Goal: Task Accomplishment & Management: Manage account settings

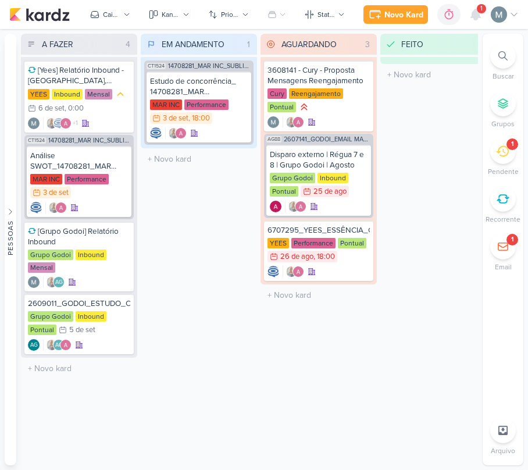
click at [498, 150] on icon at bounding box center [502, 151] width 13 height 11
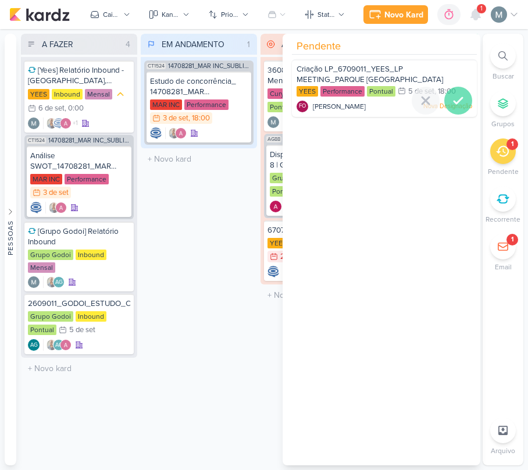
click at [445, 104] on div at bounding box center [458, 101] width 28 height 28
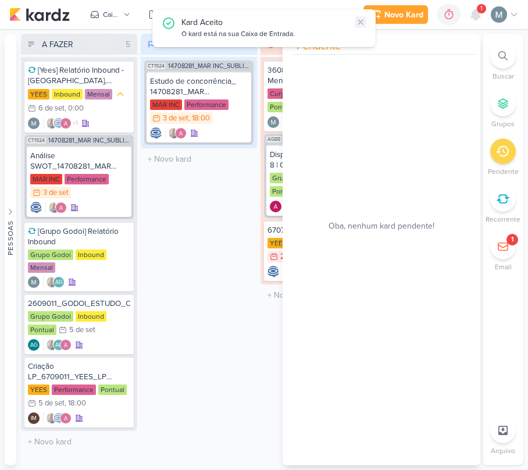
click at [355, 22] on button at bounding box center [361, 22] width 12 height 12
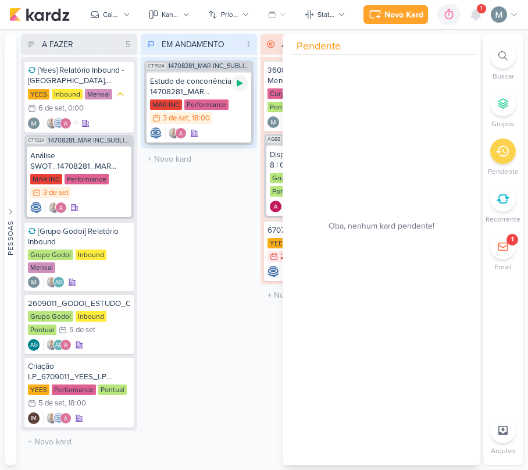
click at [242, 85] on icon at bounding box center [239, 83] width 9 height 9
click at [212, 205] on div "EM ANDAMENTO 1 Mover Para Esquerda Mover Para Direita [GEOGRAPHIC_DATA] CT1524 …" at bounding box center [199, 250] width 116 height 432
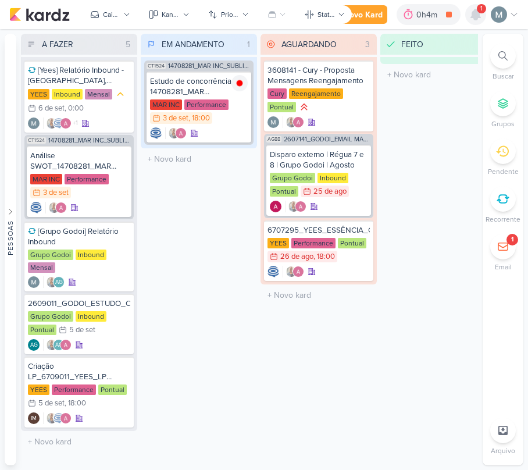
click at [484, 17] on div at bounding box center [475, 14] width 21 height 21
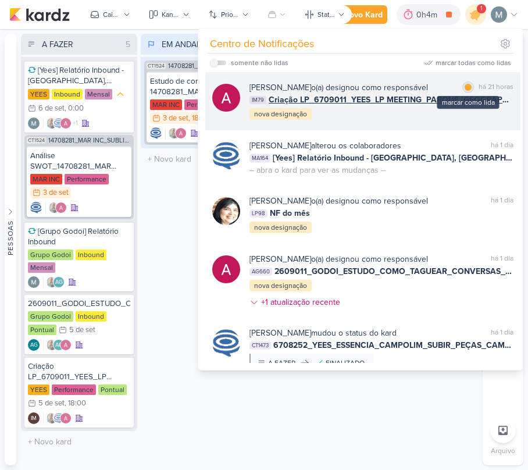
click at [466, 90] on div at bounding box center [468, 87] width 7 height 7
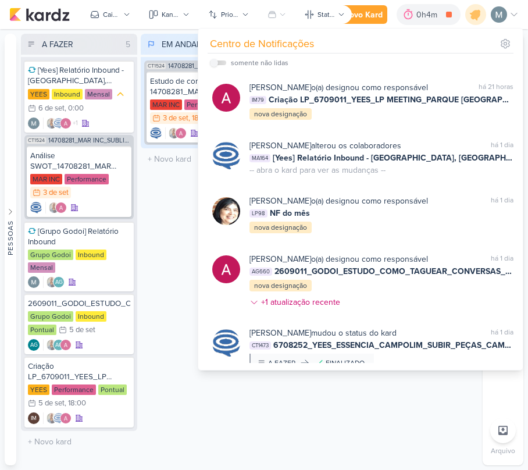
click at [462, 370] on div "Centro de Notificações somente não lidas" at bounding box center [360, 198] width 325 height 341
click at [452, 373] on div "FEITO 0 Mover Para Esquerda Mover Para Direita [GEOGRAPHIC_DATA] O título do ka…" at bounding box center [438, 250] width 116 height 432
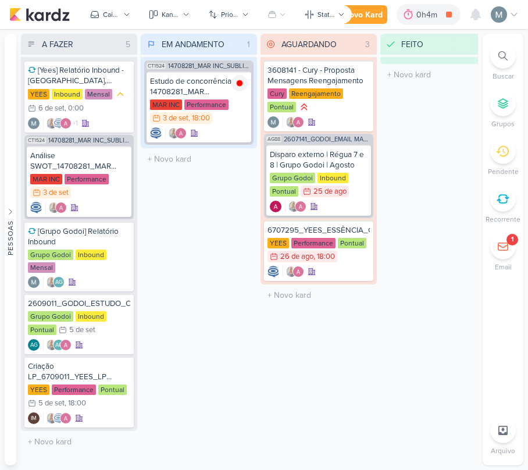
click at [499, 252] on div "1" at bounding box center [503, 247] width 26 height 26
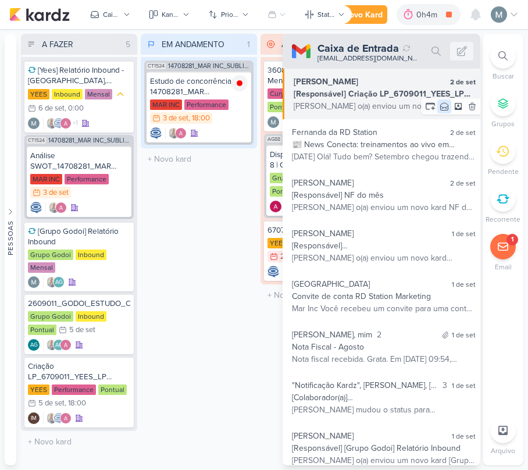
click at [440, 103] on icon at bounding box center [444, 106] width 9 height 9
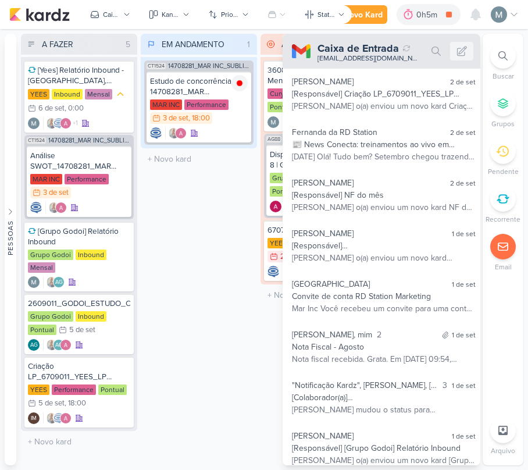
click at [228, 212] on div "EM ANDAMENTO 1 Mover Para Esquerda Mover Para Direita [GEOGRAPHIC_DATA] CT1524 …" at bounding box center [199, 250] width 116 height 432
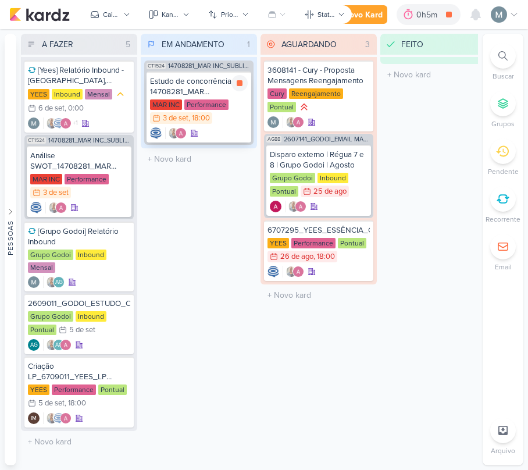
click at [226, 120] on div "MAR INC Performance 3/9 [DATE] 18:00" at bounding box center [199, 112] width 98 height 26
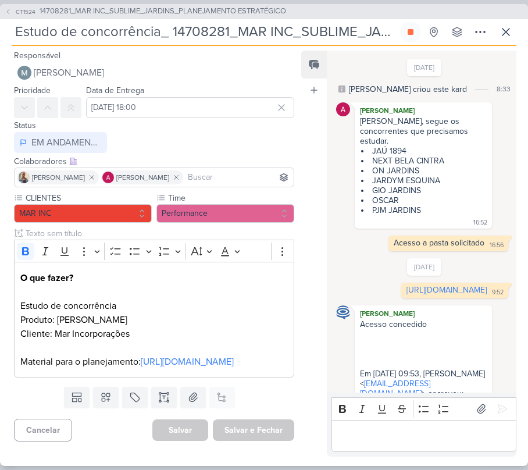
scroll to position [114, 0]
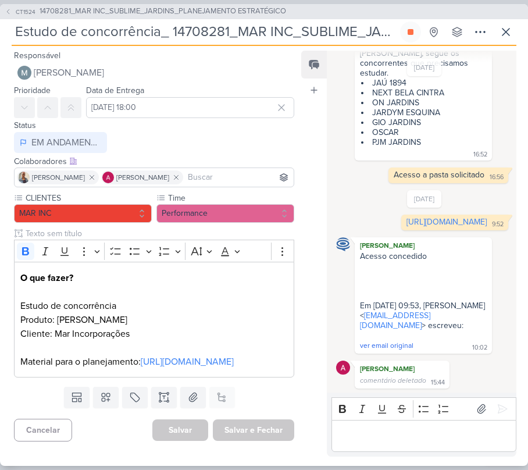
click at [416, 443] on div "Editor editing area: main" at bounding box center [424, 436] width 185 height 32
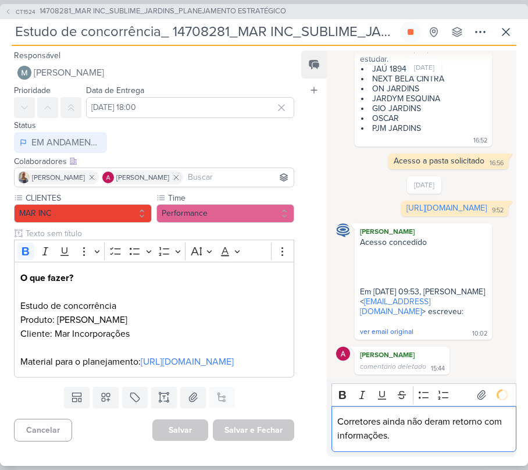
scroll to position [171, 0]
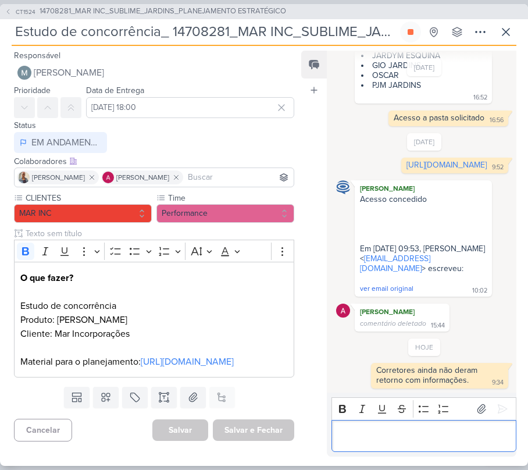
click at [379, 433] on p "Editor editing area: main" at bounding box center [423, 436] width 173 height 14
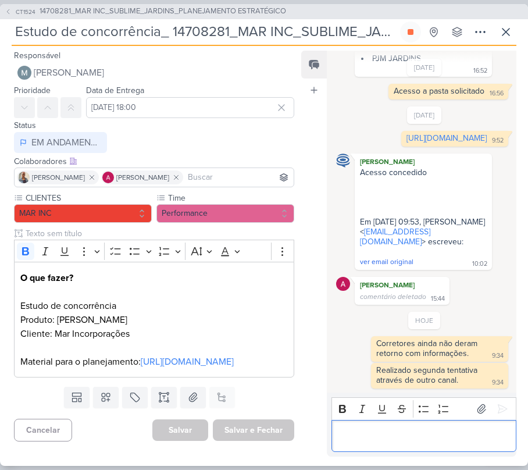
scroll to position [198, 0]
click at [406, 34] on icon at bounding box center [410, 31] width 9 height 9
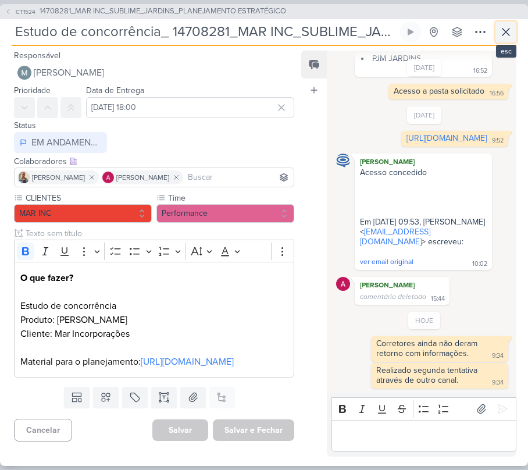
click at [515, 35] on button at bounding box center [506, 32] width 21 height 21
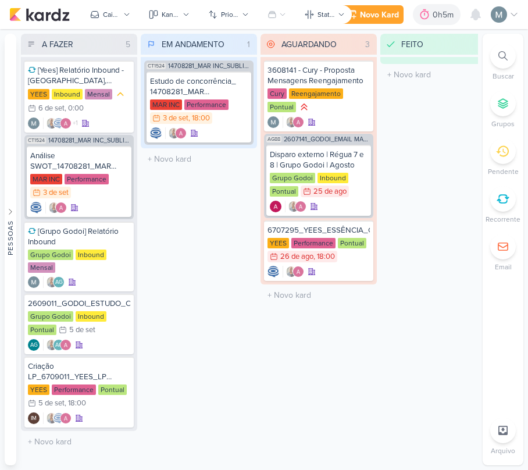
click at [258, 87] on div "A FAZER 5 Mover Para Esquerda Mover Para Direita [GEOGRAPHIC_DATA] [Yees] Relat…" at bounding box center [249, 250] width 457 height 432
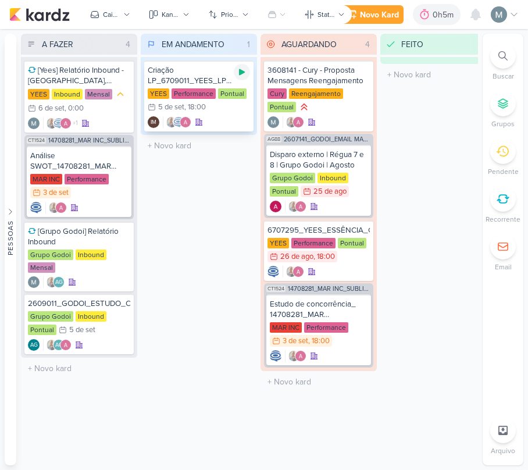
click at [240, 73] on icon at bounding box center [242, 72] width 6 height 6
click at [193, 88] on div "Performance" at bounding box center [194, 93] width 44 height 10
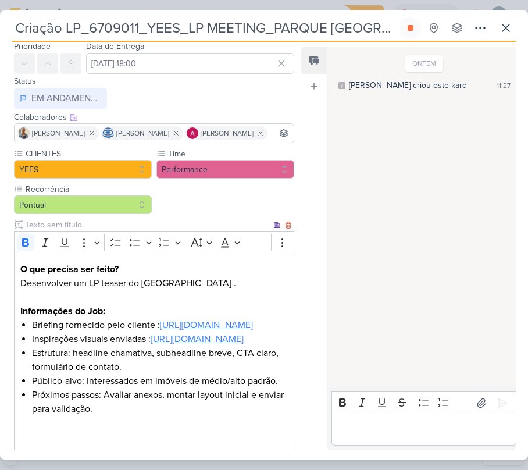
scroll to position [77, 0]
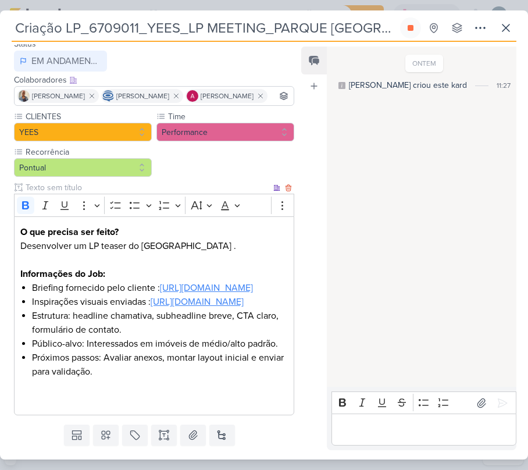
click at [160, 294] on u "[URL][DOMAIN_NAME]" at bounding box center [206, 288] width 93 height 12
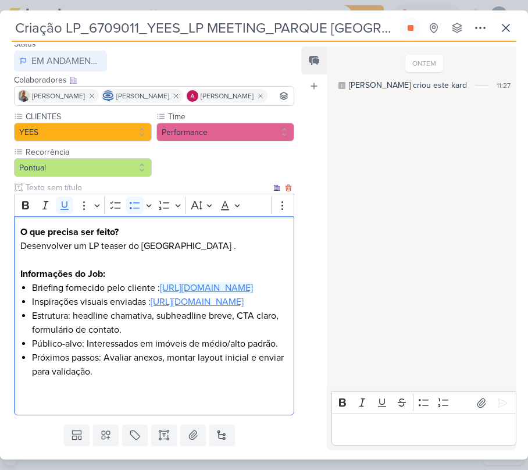
click at [151, 308] on u "[URL][DOMAIN_NAME]" at bounding box center [197, 302] width 93 height 12
click at [354, 429] on p "Editor editing area: main" at bounding box center [423, 430] width 173 height 14
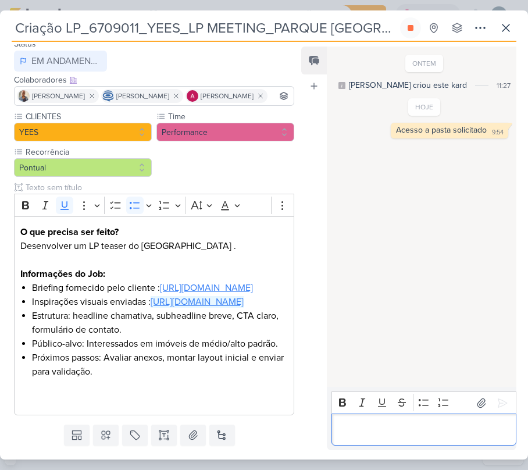
scroll to position [155, 0]
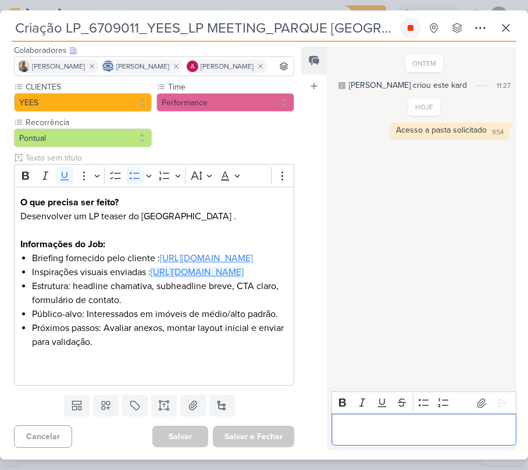
click at [408, 22] on button at bounding box center [410, 27] width 21 height 21
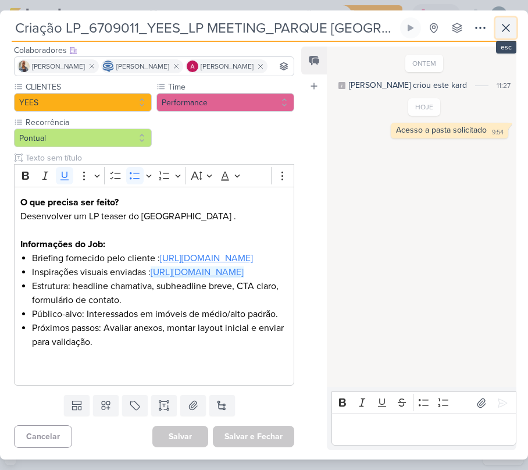
click at [505, 28] on icon at bounding box center [506, 27] width 7 height 7
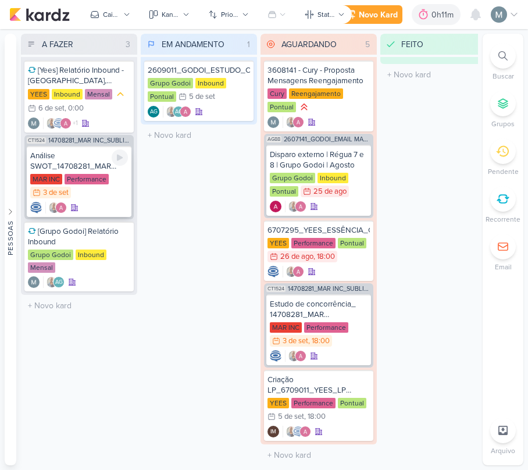
click at [94, 163] on div "Análise SWOT_14708281_MAR INC_SUBLIME_JARDINS_PLANEJAMENTO ESTRATÉGICO" at bounding box center [79, 161] width 98 height 21
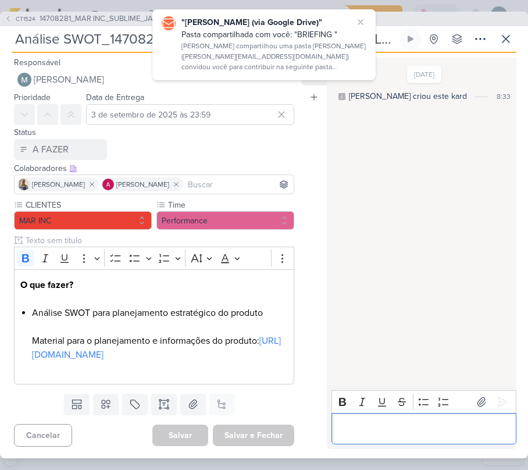
click at [412, 433] on p "Editor editing area: main" at bounding box center [423, 429] width 173 height 14
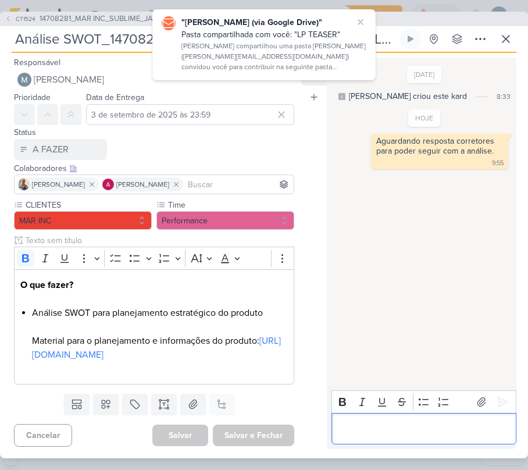
click at [503, 53] on div "Responsável [PERSON_NAME] Nenhum contato encontrado create new contact Novo Con…" at bounding box center [264, 255] width 528 height 405
click at [503, 50] on div "Análise SWOT_14708281_MAR INC_SUBLIME_JARDINS_PLANEJAMENTO ESTRATÉGICO Criado p…" at bounding box center [264, 40] width 505 height 24
click at [514, 34] on button at bounding box center [506, 38] width 21 height 21
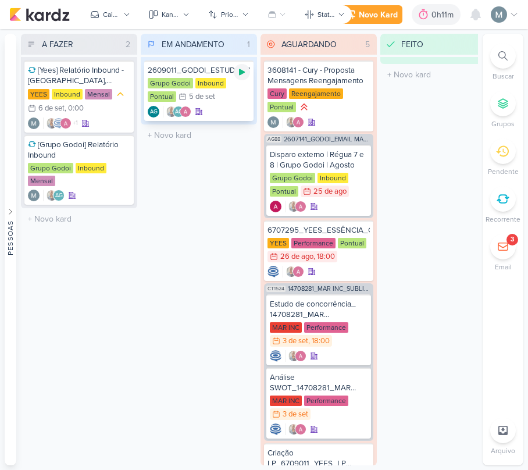
click at [236, 69] on div at bounding box center [242, 72] width 16 height 16
click at [202, 112] on icon at bounding box center [199, 112] width 8 height 8
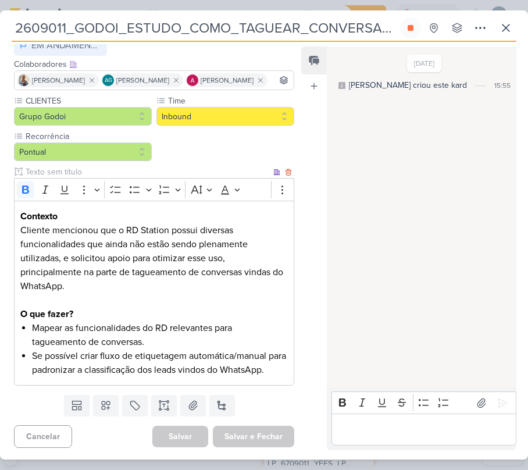
scroll to position [124, 0]
click at [509, 22] on icon at bounding box center [506, 28] width 14 height 14
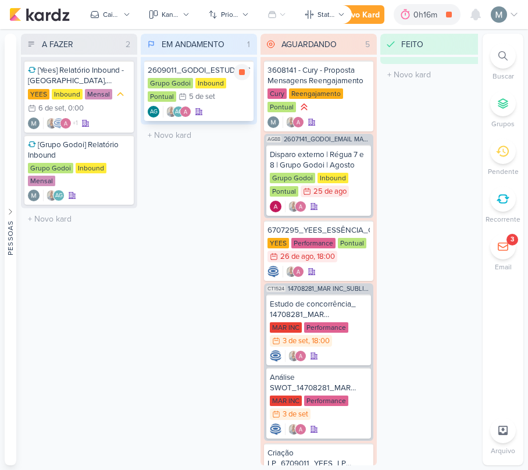
click at [223, 98] on div "Grupo Godoi Inbound Pontual 5/9 [DATE]" at bounding box center [199, 91] width 102 height 26
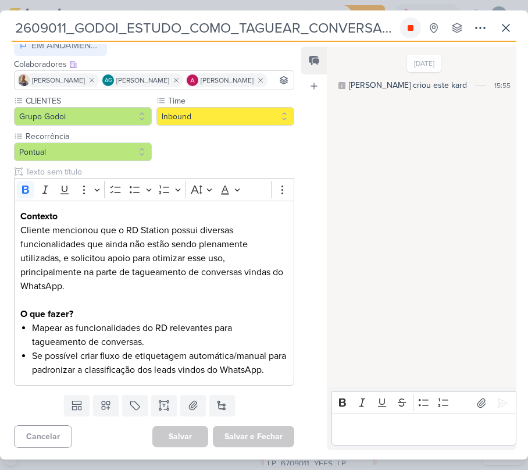
click at [407, 28] on icon at bounding box center [410, 27] width 9 height 9
click at [505, 28] on icon at bounding box center [506, 27] width 7 height 7
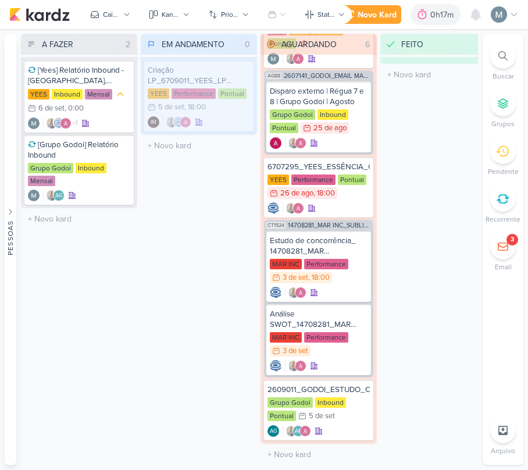
scroll to position [65, 0]
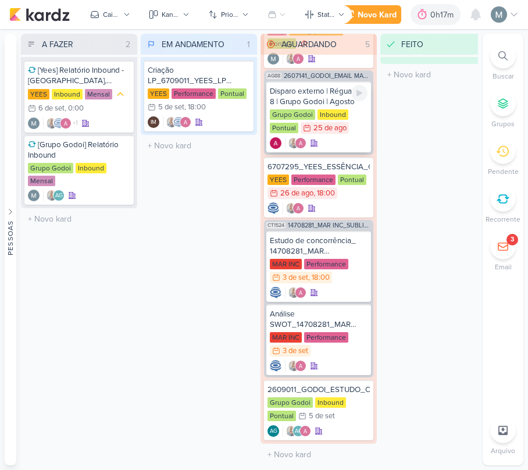
click at [352, 138] on div at bounding box center [319, 143] width 98 height 12
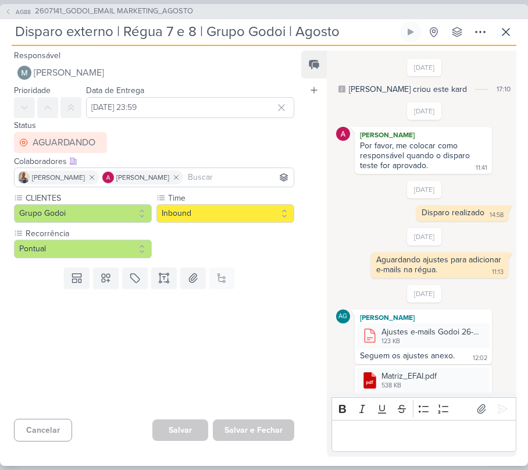
scroll to position [252, 0]
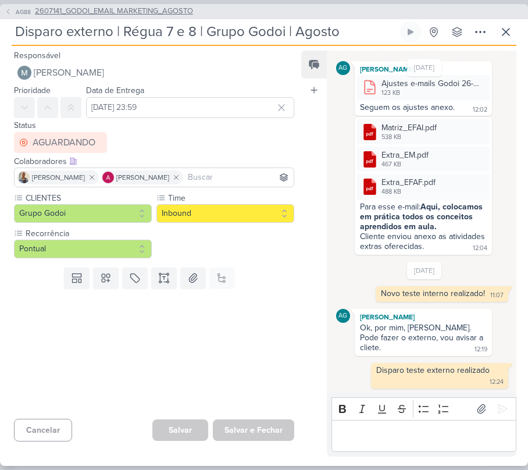
click at [134, 10] on span "2607141_GODOI_EMAIL MARKETING_AGOSTO" at bounding box center [114, 12] width 158 height 12
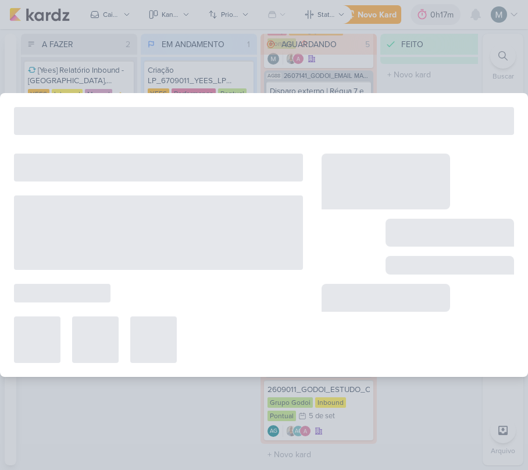
type input "2607141_GODOI_EMAIL MARKETING_AGOSTO"
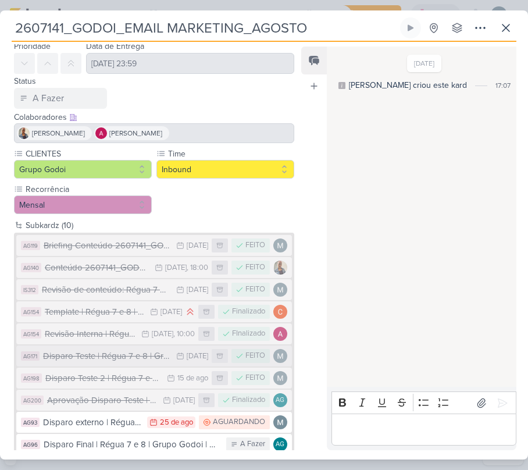
scroll to position [59, 0]
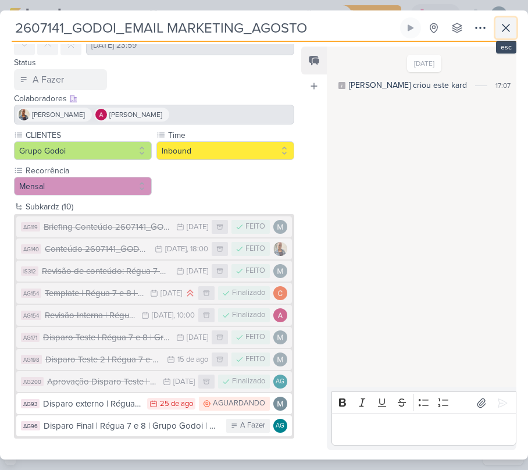
click at [505, 22] on icon at bounding box center [506, 28] width 14 height 14
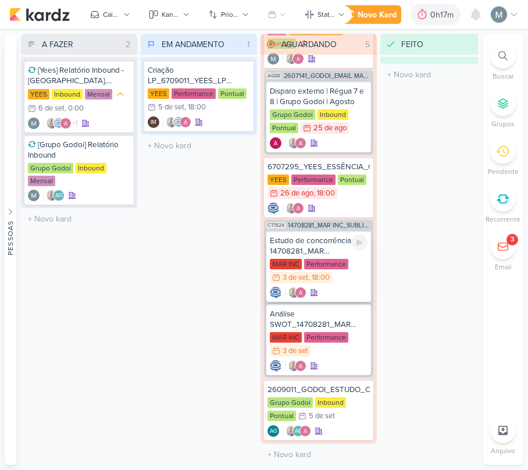
scroll to position [0, 0]
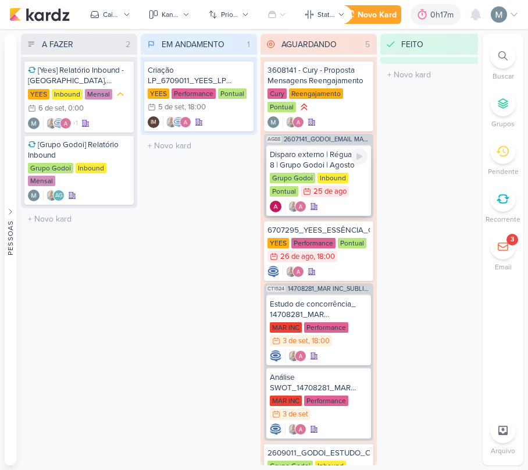
click at [320, 184] on div "Grupo Godoi Inbound Pontual 25/8 [DATE]" at bounding box center [319, 186] width 98 height 26
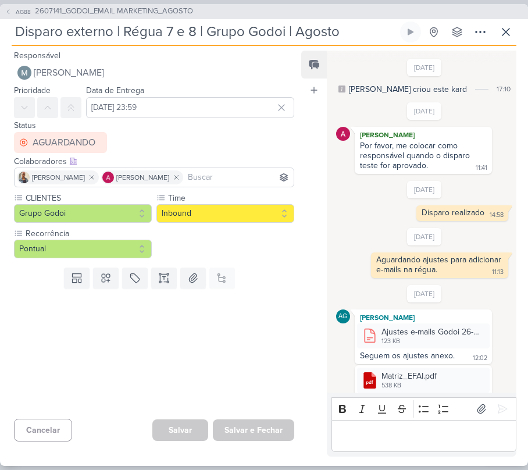
scroll to position [252, 0]
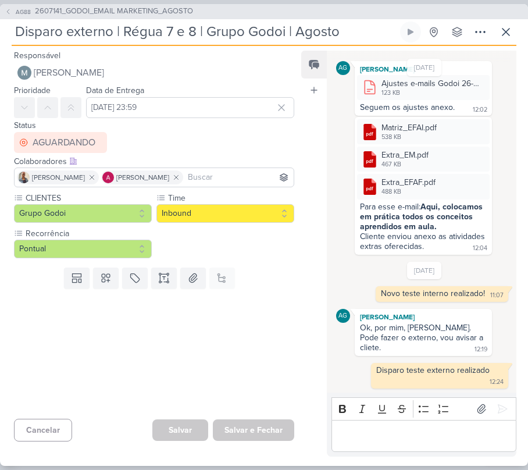
click at [423, 443] on div "Editor editing area: main" at bounding box center [424, 436] width 185 height 32
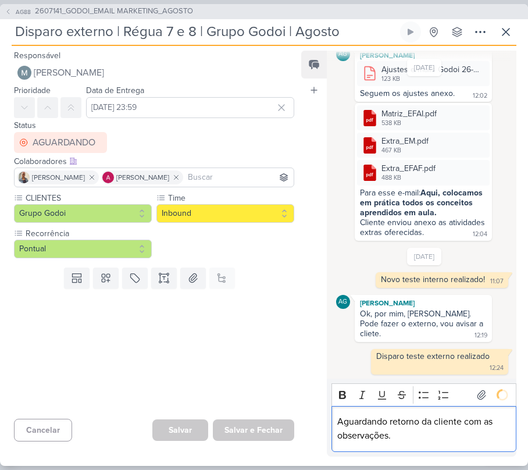
scroll to position [310, 0]
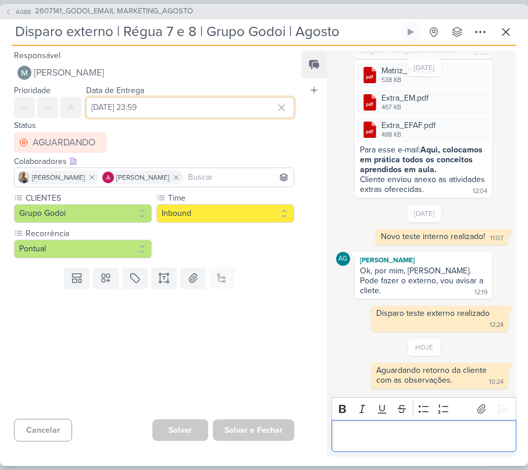
click at [214, 97] on input "[DATE] 23:59" at bounding box center [190, 107] width 208 height 21
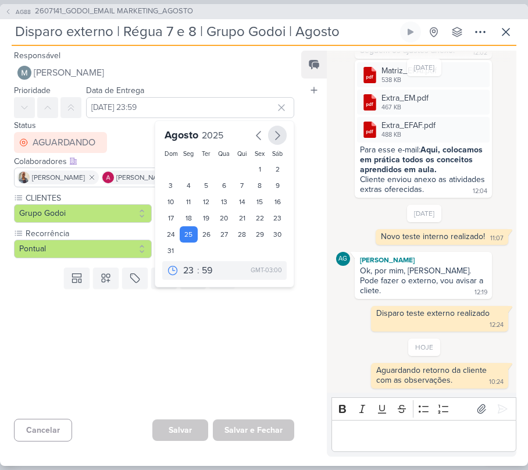
click at [270, 129] on icon "button" at bounding box center [277, 136] width 14 height 14
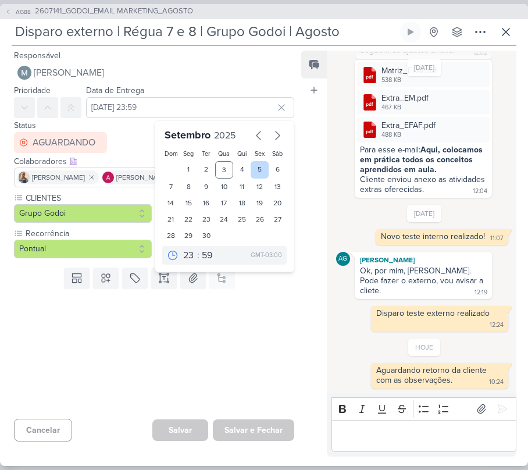
click at [258, 177] on div "5" at bounding box center [260, 169] width 18 height 17
type input "5 de setembro de 2025 às 23:59"
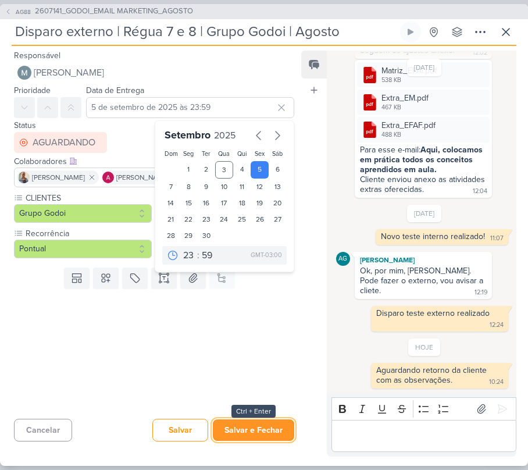
click at [269, 424] on button "Salvar e Fechar" at bounding box center [253, 430] width 81 height 22
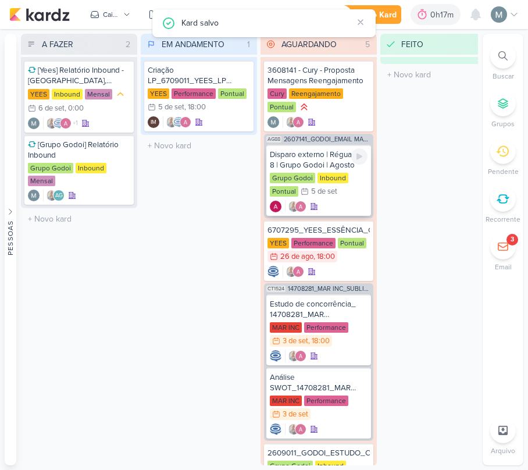
click at [364, 211] on div at bounding box center [319, 207] width 98 height 12
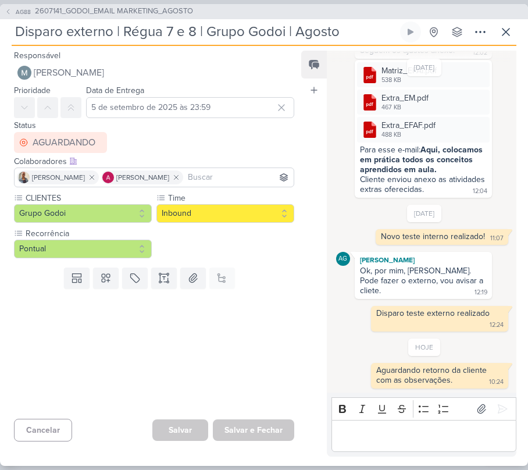
click at [417, 446] on div "Editor editing area: main" at bounding box center [424, 436] width 185 height 32
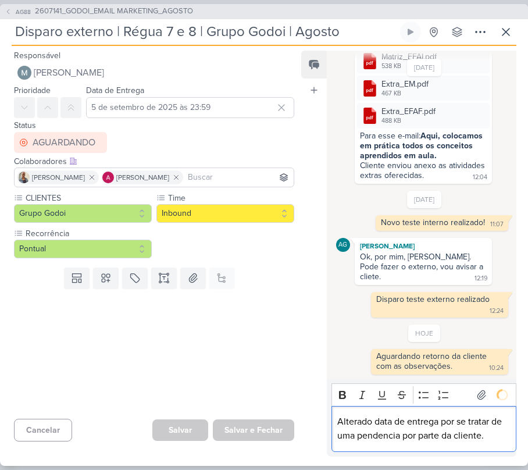
scroll to position [347, 0]
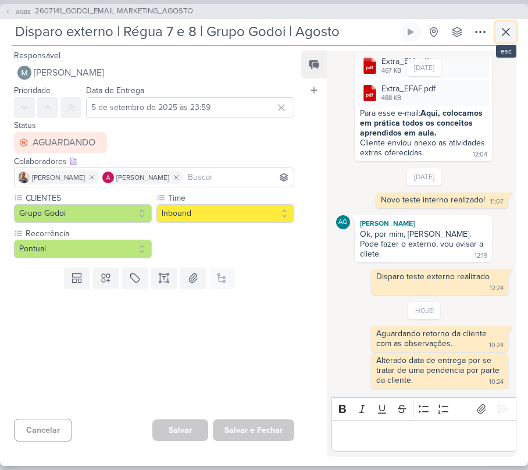
click at [512, 35] on icon at bounding box center [506, 32] width 14 height 14
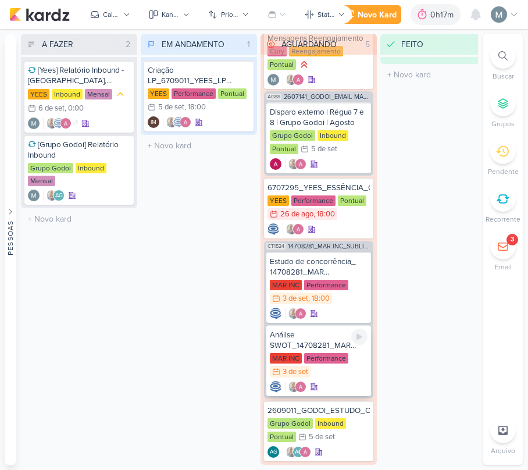
scroll to position [65, 0]
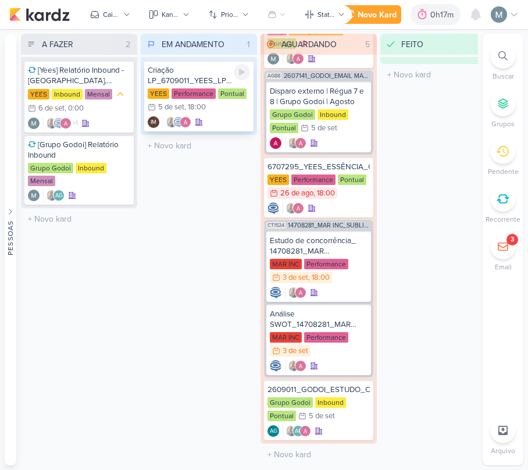
click at [237, 79] on div at bounding box center [242, 72] width 16 height 16
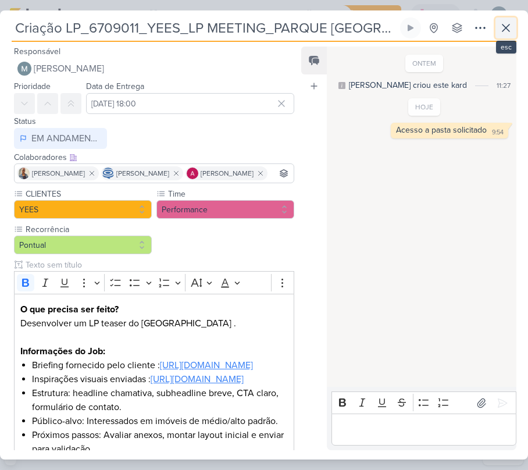
click at [500, 37] on button at bounding box center [506, 27] width 21 height 21
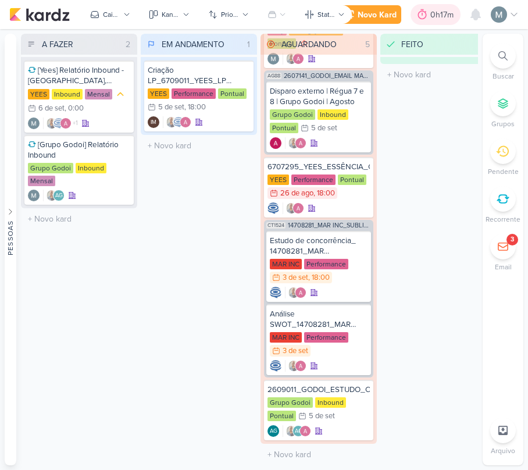
click at [433, 15] on div "0h17m" at bounding box center [443, 15] width 27 height 12
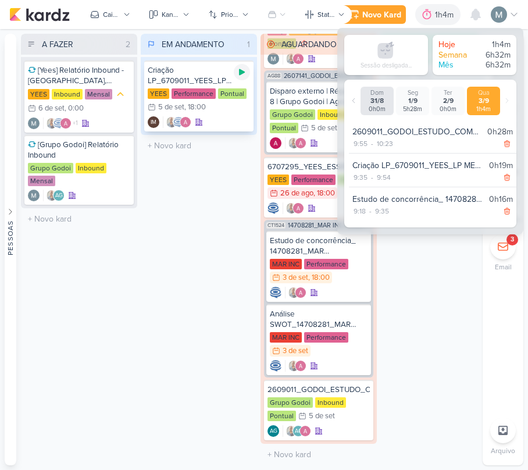
click at [236, 72] on div at bounding box center [242, 72] width 16 height 16
click at [219, 72] on div "Criação LP_6709011_YEES_LP MEETING_PARQUE [GEOGRAPHIC_DATA]" at bounding box center [199, 75] width 102 height 21
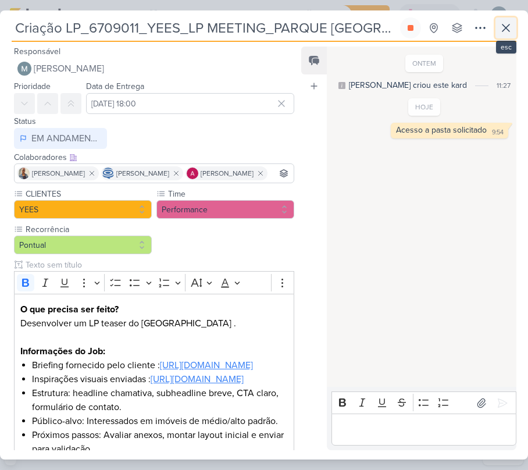
click at [496, 27] on button at bounding box center [506, 27] width 21 height 21
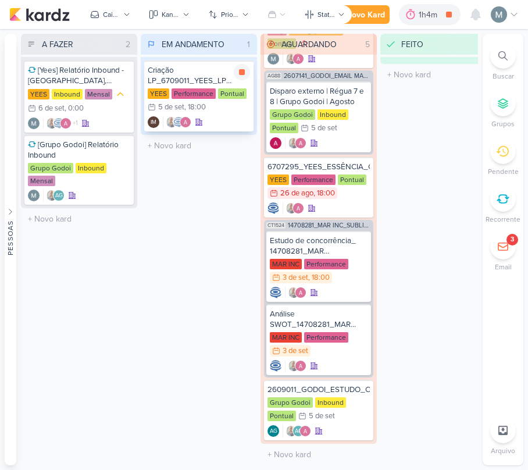
click at [187, 106] on div ", 18:00" at bounding box center [195, 108] width 22 height 8
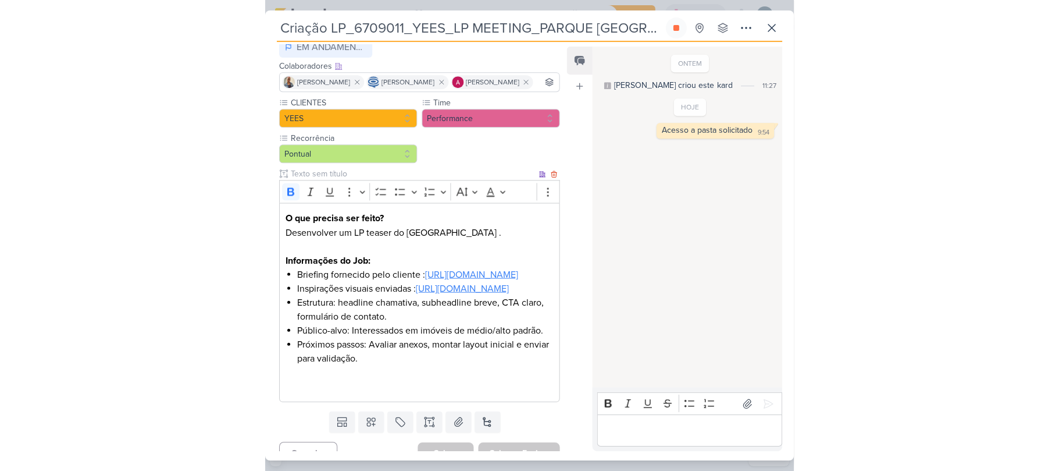
scroll to position [180, 0]
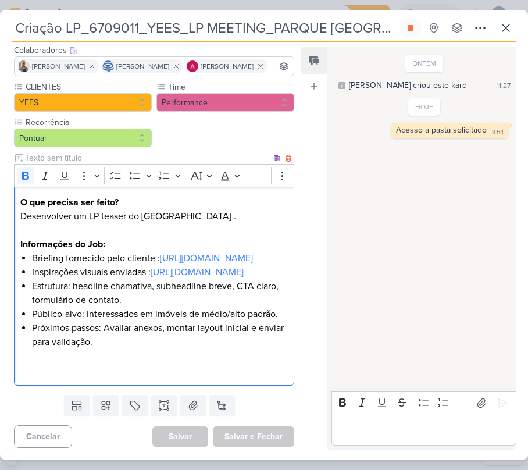
click at [160, 252] on u "[URL][DOMAIN_NAME]" at bounding box center [206, 258] width 93 height 12
click at [151, 266] on u "[URL][DOMAIN_NAME]" at bounding box center [197, 272] width 93 height 12
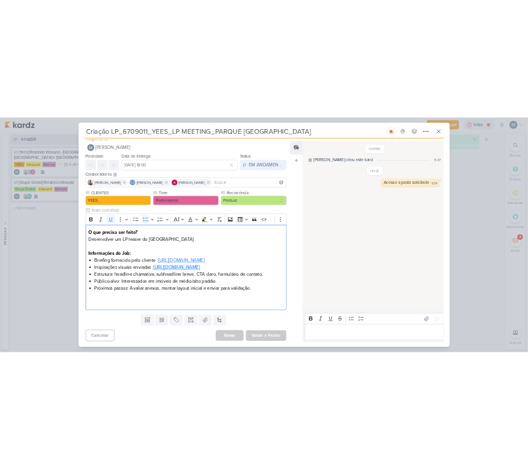
scroll to position [37, 0]
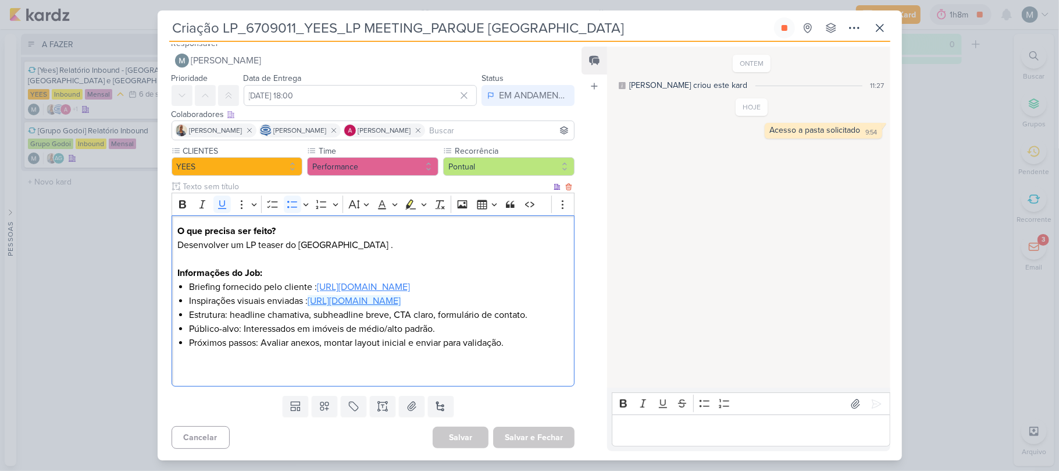
click at [308, 301] on u "[URL][DOMAIN_NAME]" at bounding box center [354, 301] width 93 height 12
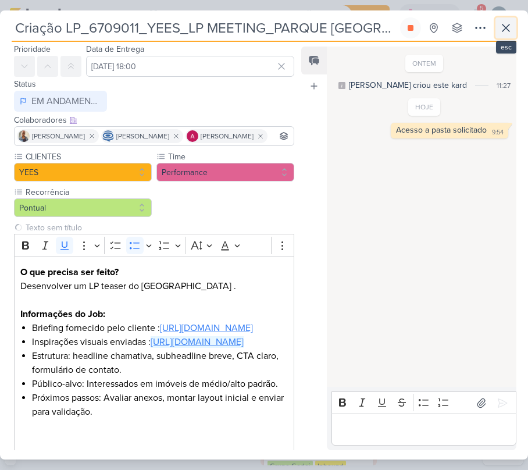
click at [507, 22] on icon at bounding box center [506, 28] width 14 height 14
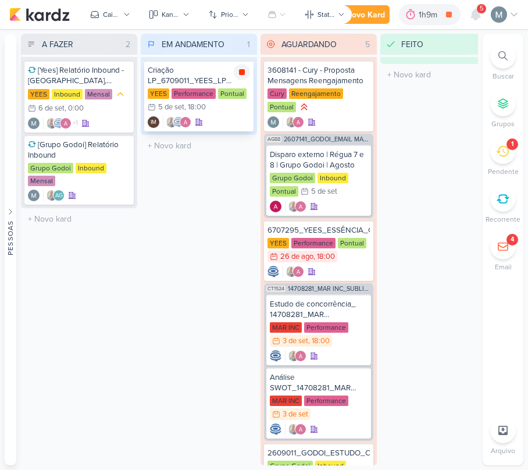
click at [243, 67] on icon at bounding box center [241, 71] width 9 height 9
click at [168, 83] on div "Criação LP_6709011_YEES_LP MEETING_PARQUE [GEOGRAPHIC_DATA]" at bounding box center [199, 75] width 102 height 21
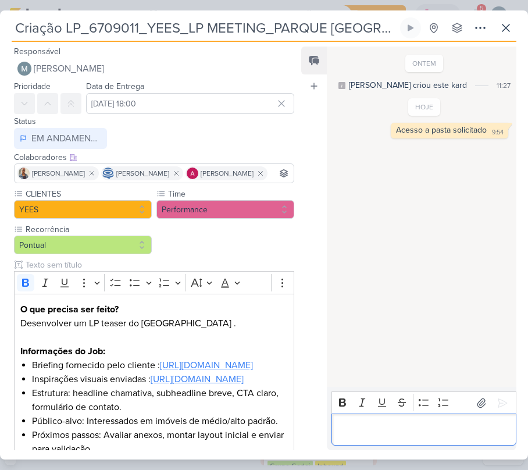
click at [425, 426] on p "Editor editing area: main" at bounding box center [423, 430] width 173 height 14
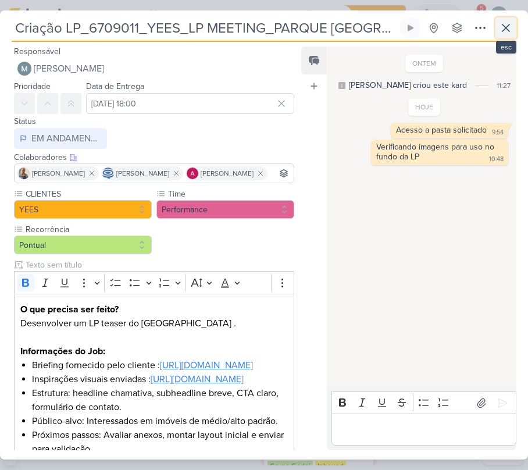
click at [512, 30] on icon at bounding box center [506, 28] width 14 height 14
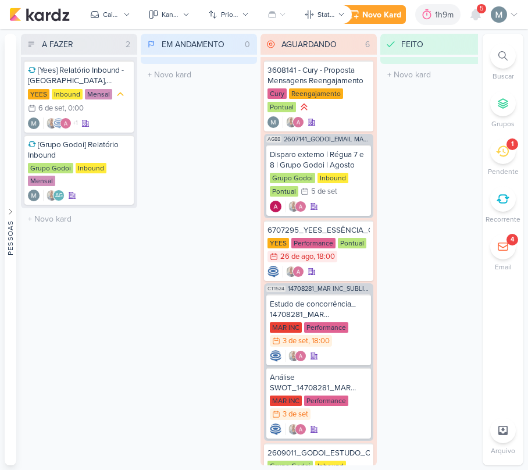
click at [494, 140] on li "1 [GEOGRAPHIC_DATA]" at bounding box center [503, 157] width 41 height 38
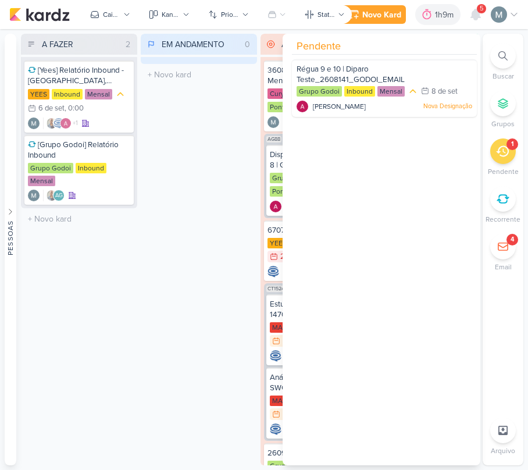
click at [504, 152] on icon at bounding box center [502, 151] width 13 height 13
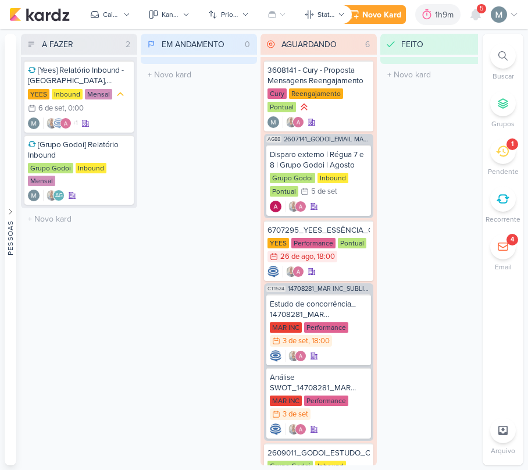
click at [504, 152] on icon at bounding box center [502, 151] width 13 height 13
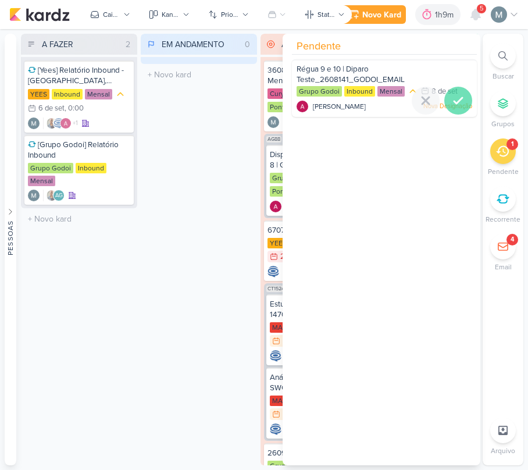
click at [459, 97] on icon at bounding box center [458, 101] width 14 height 14
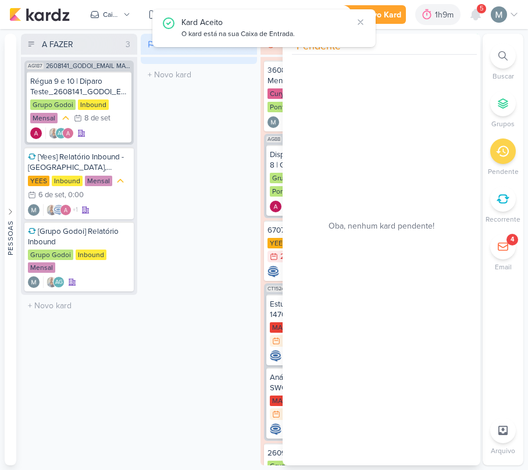
click at [168, 222] on div "EM ANDAMENTO 0 Mover Para Esquerda Mover Para Direita [GEOGRAPHIC_DATA] O títul…" at bounding box center [199, 250] width 116 height 432
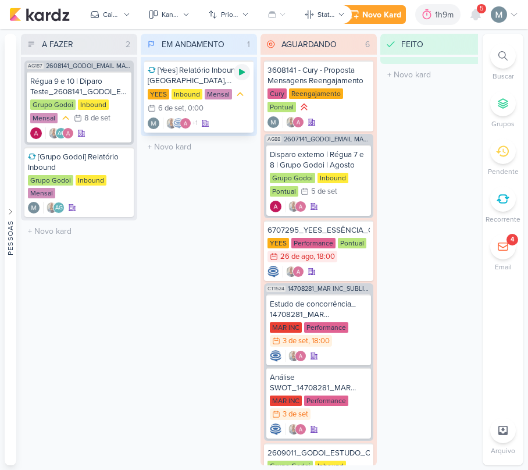
click at [238, 71] on icon at bounding box center [241, 71] width 9 height 9
click at [476, 14] on icon at bounding box center [475, 14] width 9 height 10
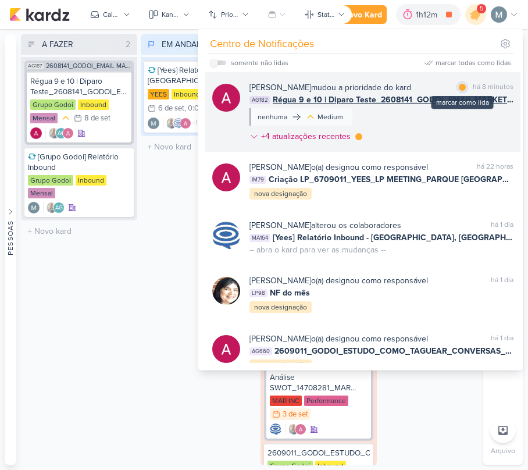
click at [459, 86] on div at bounding box center [462, 87] width 7 height 7
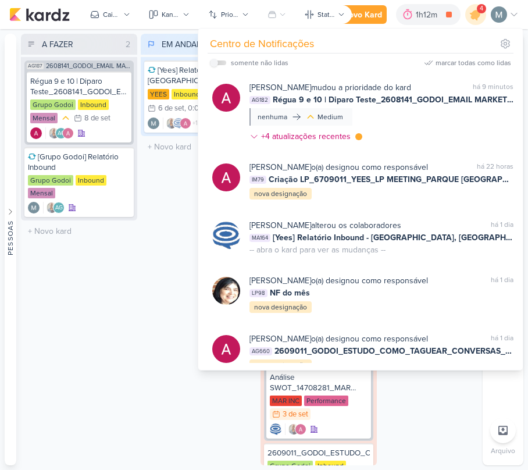
click at [199, 252] on div "Centro de Notificações somente não lidas marcar todas como lidas" at bounding box center [360, 198] width 325 height 341
click at [101, 124] on div "Grupo Godoi Inbound Mensal 8/9 [DATE]" at bounding box center [79, 112] width 98 height 26
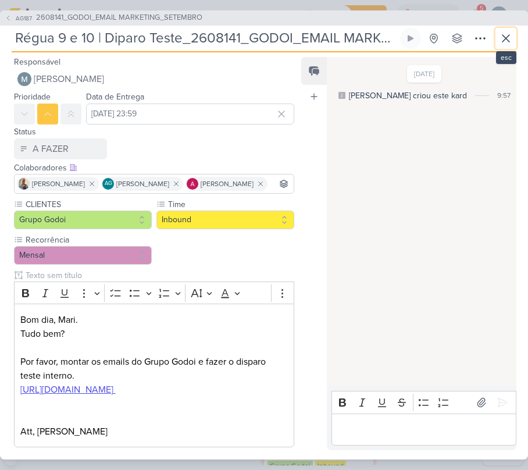
drag, startPoint x: 508, startPoint y: 49, endPoint x: 520, endPoint y: 47, distance: 12.3
click at [508, 49] on button at bounding box center [506, 38] width 21 height 21
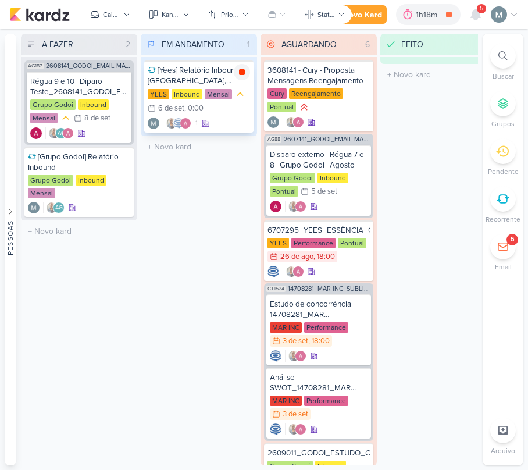
click at [242, 66] on div at bounding box center [242, 72] width 16 height 16
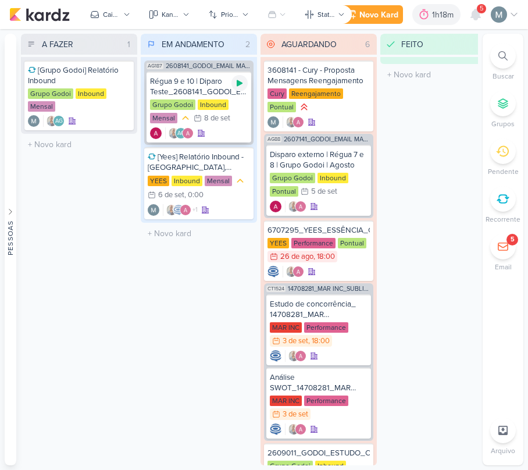
click at [238, 83] on icon at bounding box center [240, 83] width 6 height 6
click at [238, 117] on div "Grupo Godoi Inbound Mensal 8/9 [DATE]" at bounding box center [199, 112] width 98 height 26
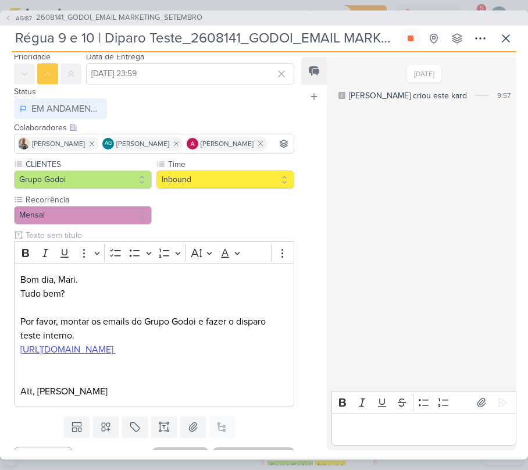
scroll to position [94, 0]
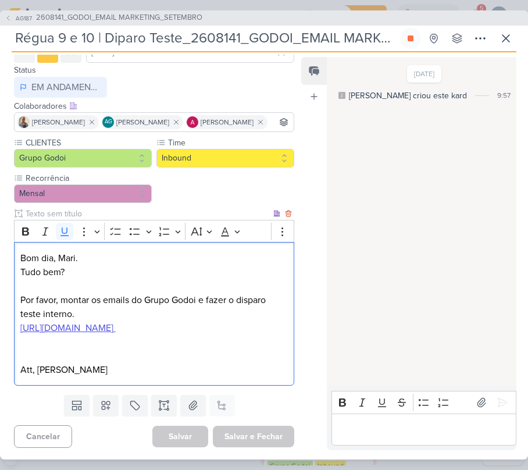
click at [73, 322] on u "[URL][DOMAIN_NAME]" at bounding box center [66, 328] width 93 height 12
